Goal: Information Seeking & Learning: Learn about a topic

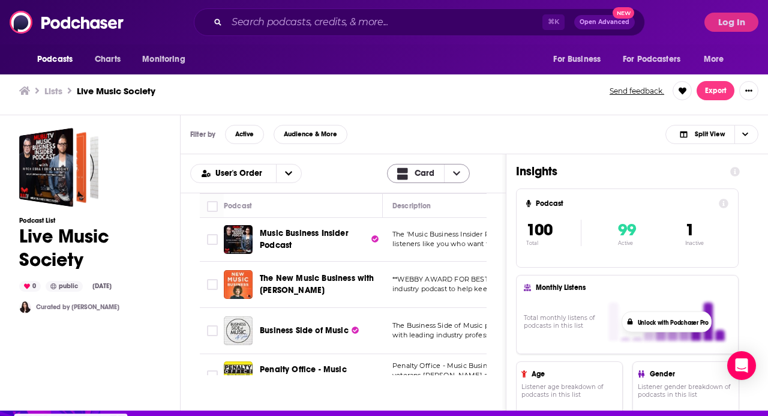
scroll to position [40, 0]
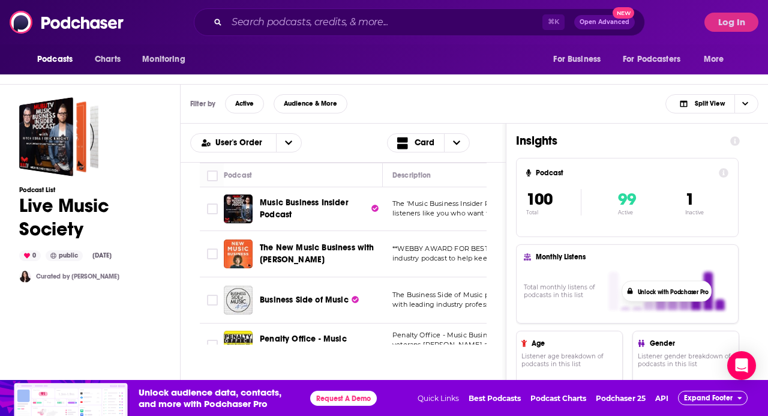
click at [448, 94] on div "Filter by Active Audience & More Split View" at bounding box center [474, 104] width 587 height 39
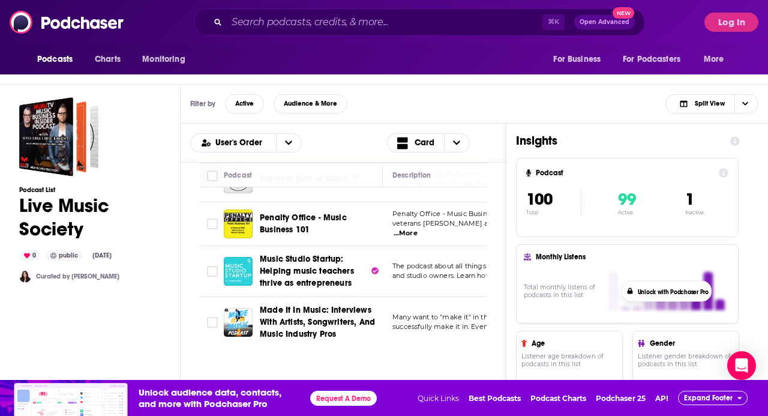
click at [378, 106] on div "Filter by Active Audience & More Split View" at bounding box center [474, 104] width 587 height 39
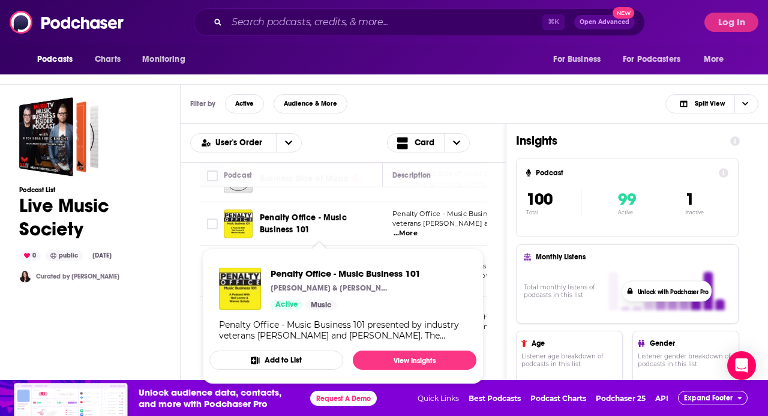
click at [334, 221] on span "Penalty Office - Music Business 101" at bounding box center [303, 223] width 87 height 22
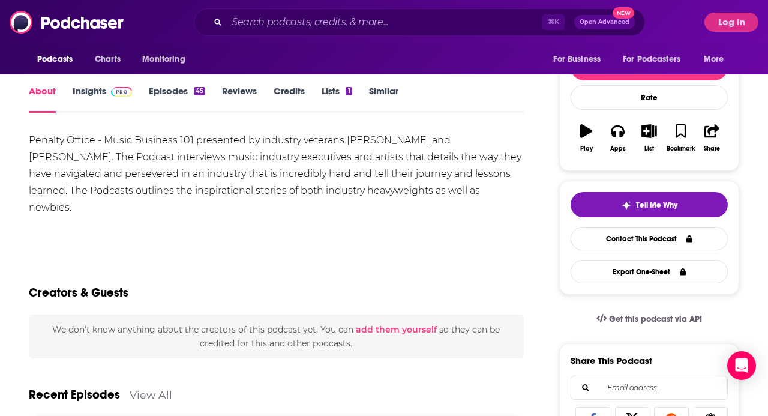
scroll to position [141, 0]
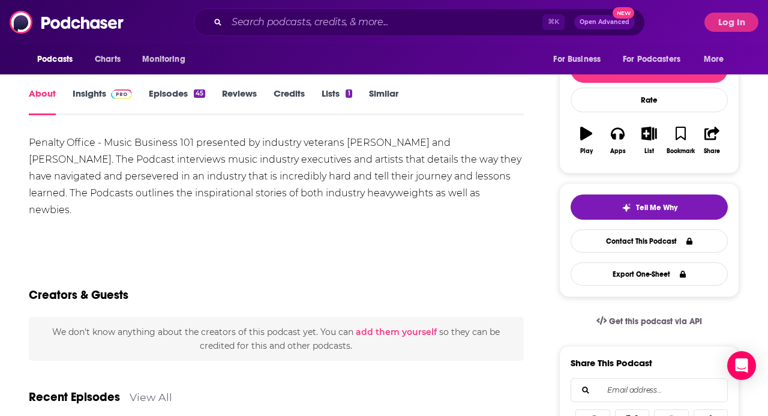
click at [103, 95] on link "Insights" at bounding box center [102, 102] width 59 height 28
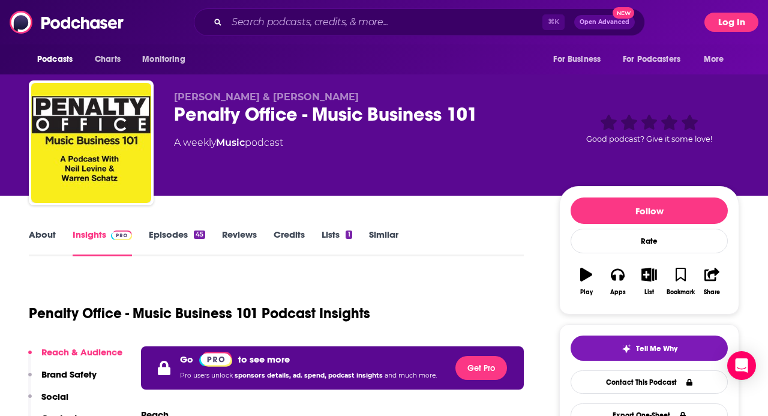
click at [743, 22] on button "Log In" at bounding box center [731, 22] width 54 height 19
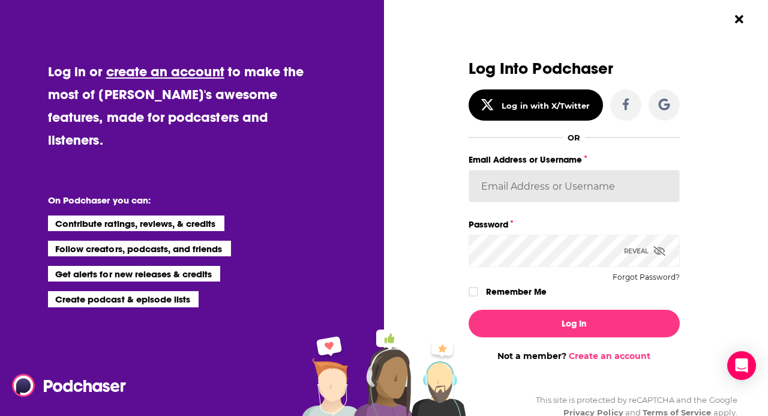
type input "[EMAIL_ADDRESS][DOMAIN_NAME]"
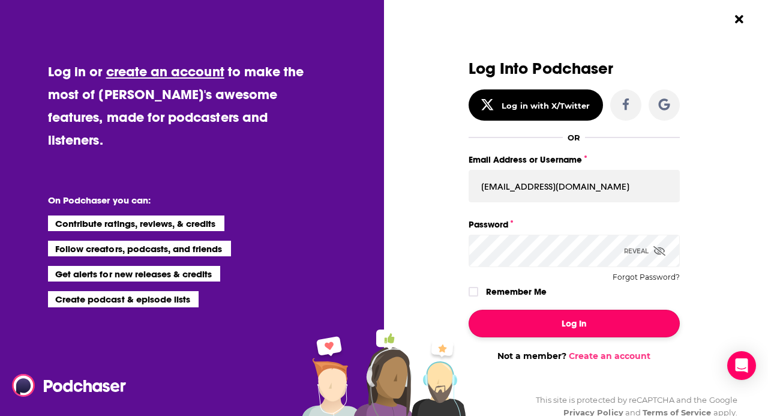
click at [610, 330] on button "Log In" at bounding box center [573, 323] width 211 height 28
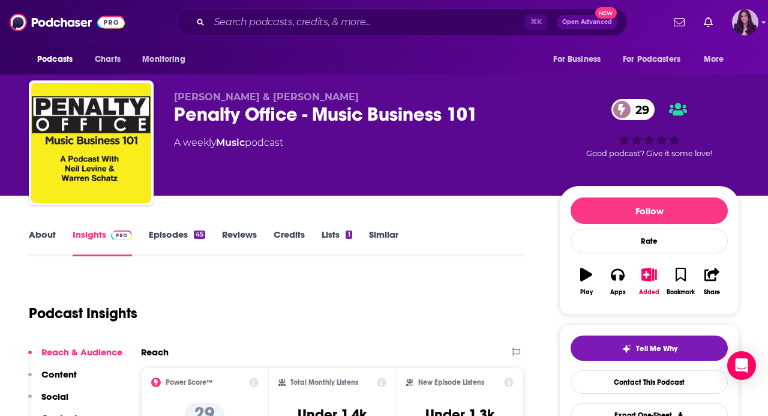
click at [761, 19] on icon "Show profile menu" at bounding box center [763, 22] width 5 height 7
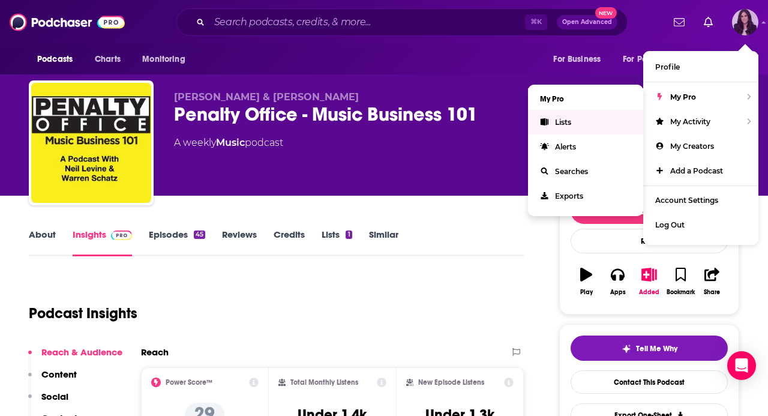
click at [578, 126] on link "Lists" at bounding box center [585, 122] width 115 height 25
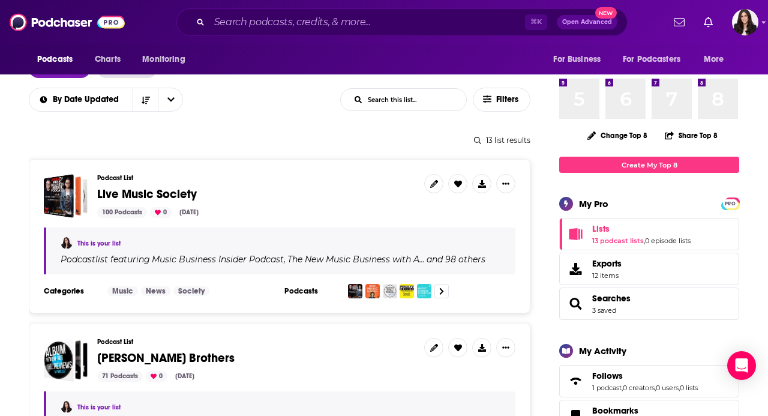
scroll to position [94, 0]
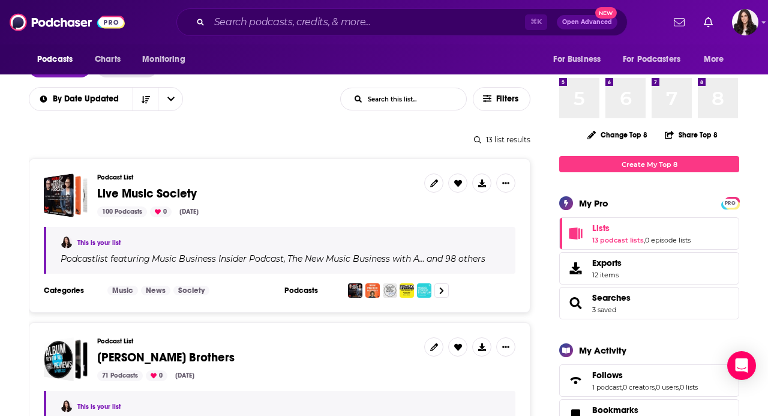
click at [120, 197] on span "Live Music Society" at bounding box center [147, 193] width 100 height 15
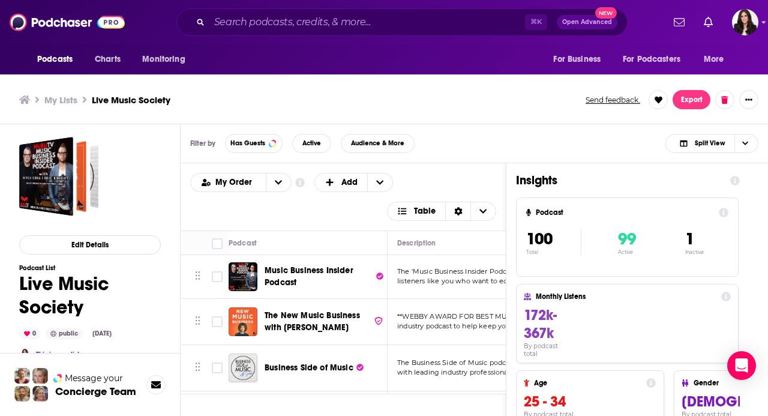
click at [482, 107] on div "My Lists Live Music Society Send feedback. Export" at bounding box center [383, 99] width 729 height 19
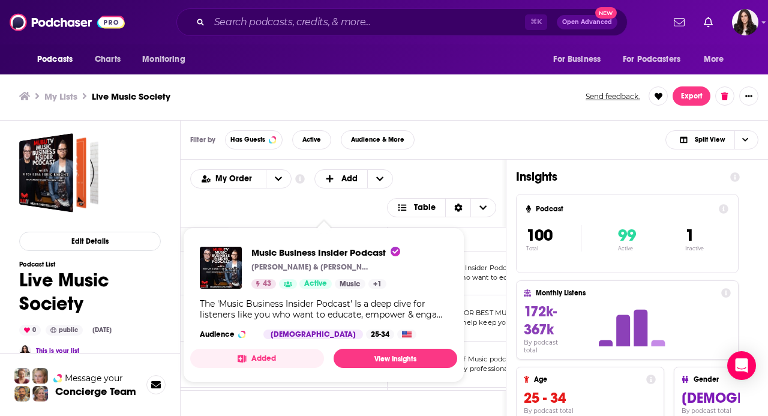
click at [287, 278] on div "Music Business Insider Podcast [PERSON_NAME] & [PERSON_NAME] 43 Active Music + 1" at bounding box center [325, 268] width 149 height 42
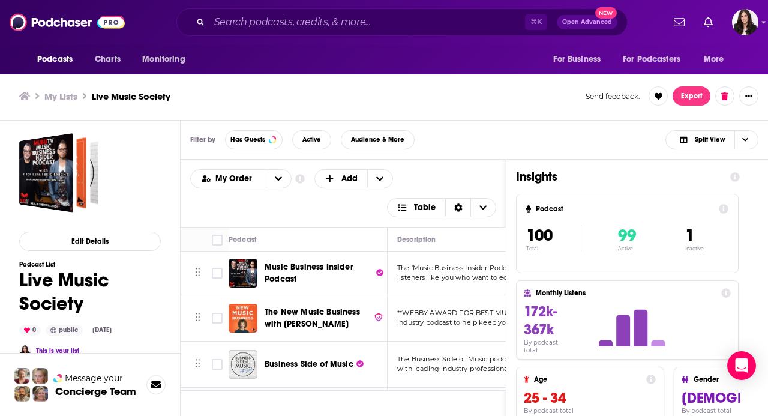
click at [469, 140] on div "Filter by Has Guests Active Audience & More Split View" at bounding box center [474, 140] width 587 height 39
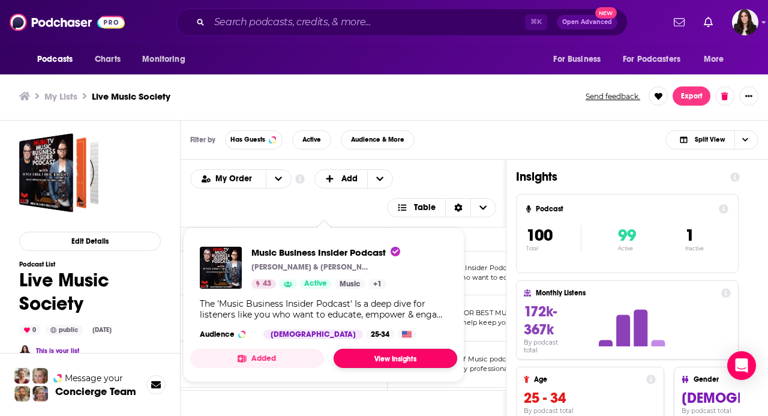
click at [385, 355] on link "View Insights" at bounding box center [395, 357] width 124 height 19
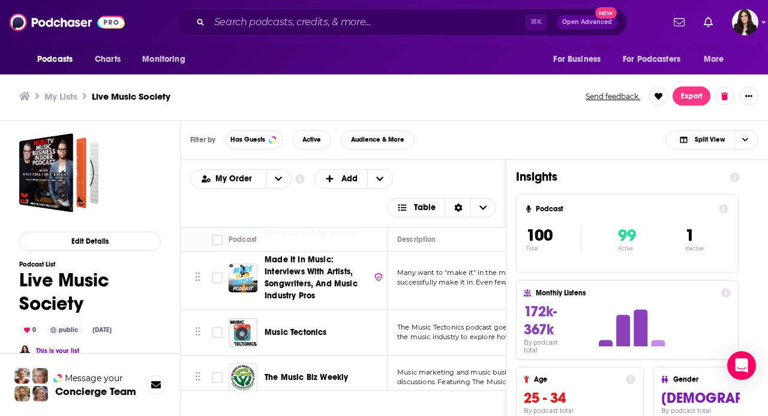
scroll to position [237, 0]
click at [630, 131] on div "Filter by Has Guests Active Audience & More Split View" at bounding box center [474, 140] width 587 height 39
click at [744, 140] on icon "Choose View" at bounding box center [745, 139] width 6 height 7
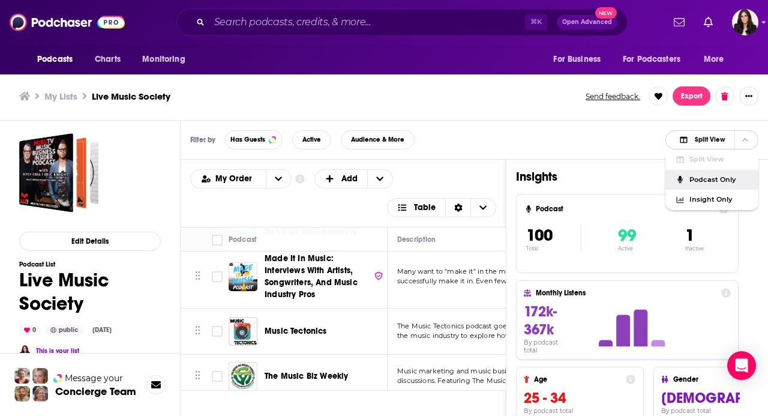
click at [734, 181] on span "Podcast Only" at bounding box center [718, 179] width 59 height 7
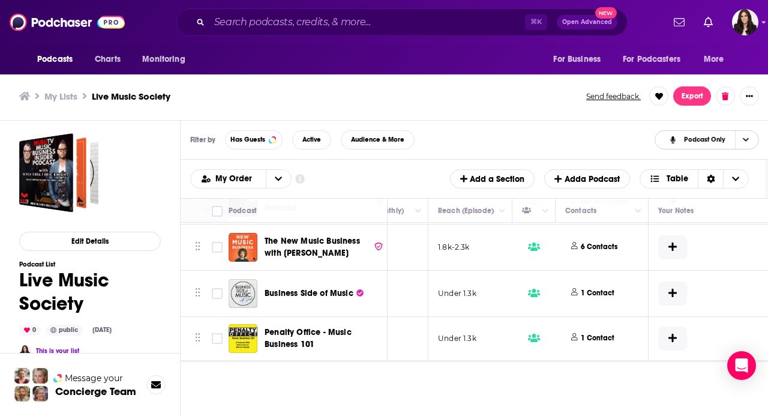
scroll to position [42, 417]
click at [616, 293] on icon at bounding box center [618, 291] width 5 height 7
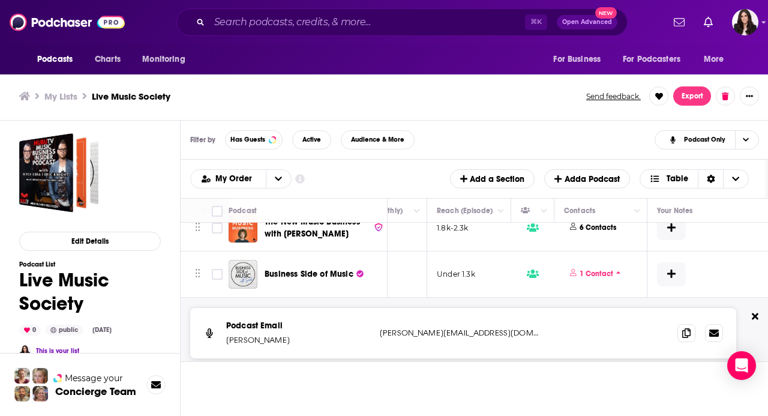
scroll to position [81, 417]
